Goal: Navigation & Orientation: Understand site structure

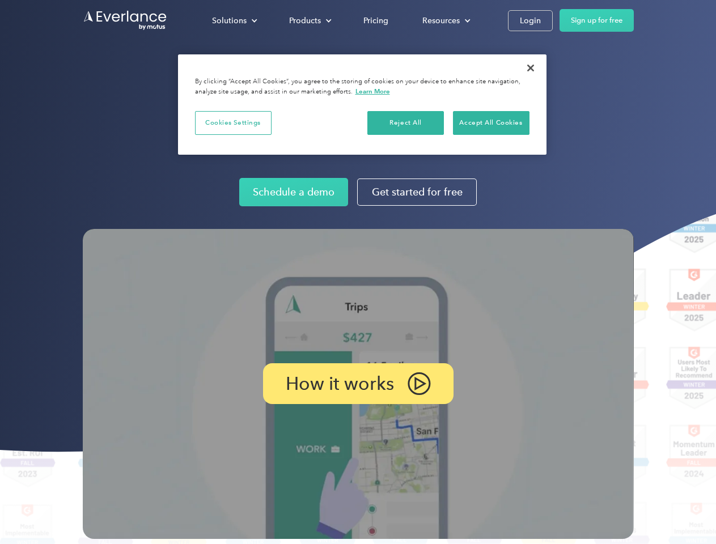
click at [358, 272] on img at bounding box center [358, 384] width 551 height 310
click at [234, 20] on div "Solutions" at bounding box center [229, 21] width 35 height 14
click at [309, 20] on div "Products" at bounding box center [305, 21] width 32 height 14
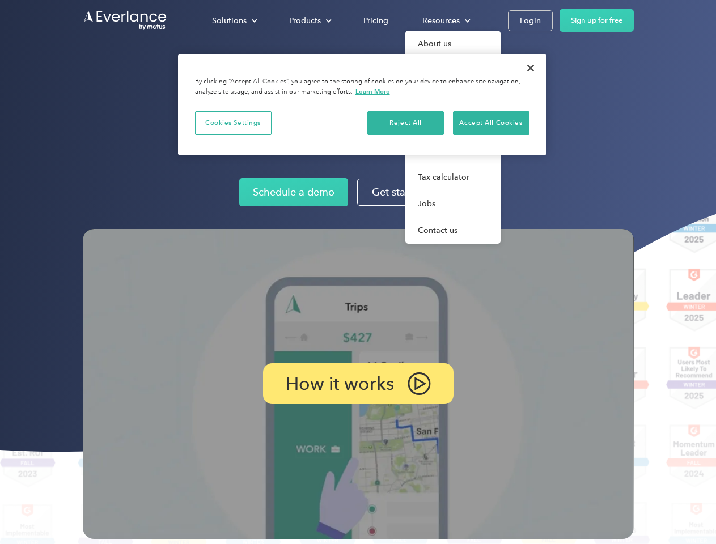
click at [445, 20] on div "Resources" at bounding box center [441, 21] width 37 height 14
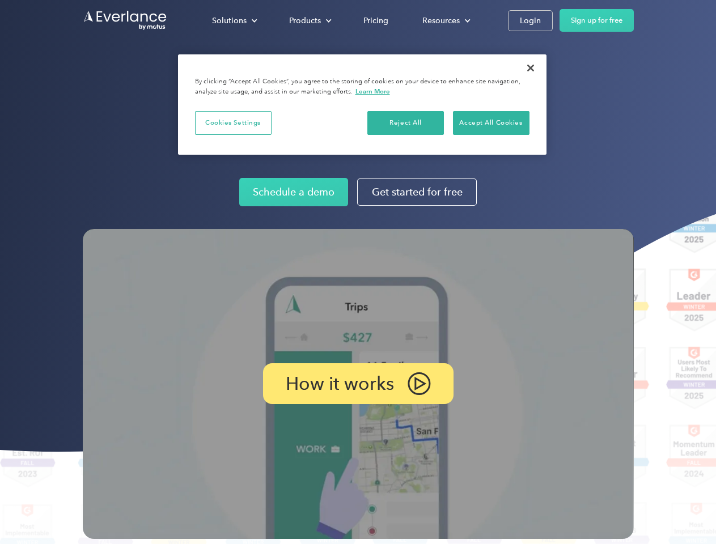
click at [358, 384] on p "How it works" at bounding box center [340, 384] width 108 height 14
click at [233, 122] on button "Cookies Settings" at bounding box center [233, 123] width 77 height 24
